Goal: Transaction & Acquisition: Purchase product/service

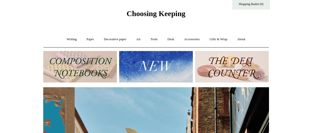
scroll to position [0, 225]
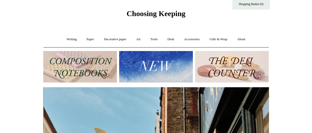
click at [138, 63] on img at bounding box center [156, 66] width 74 height 31
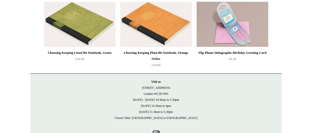
scroll to position [1168, 0]
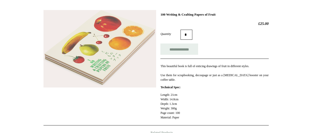
scroll to position [67, 0]
